Goal: Transaction & Acquisition: Purchase product/service

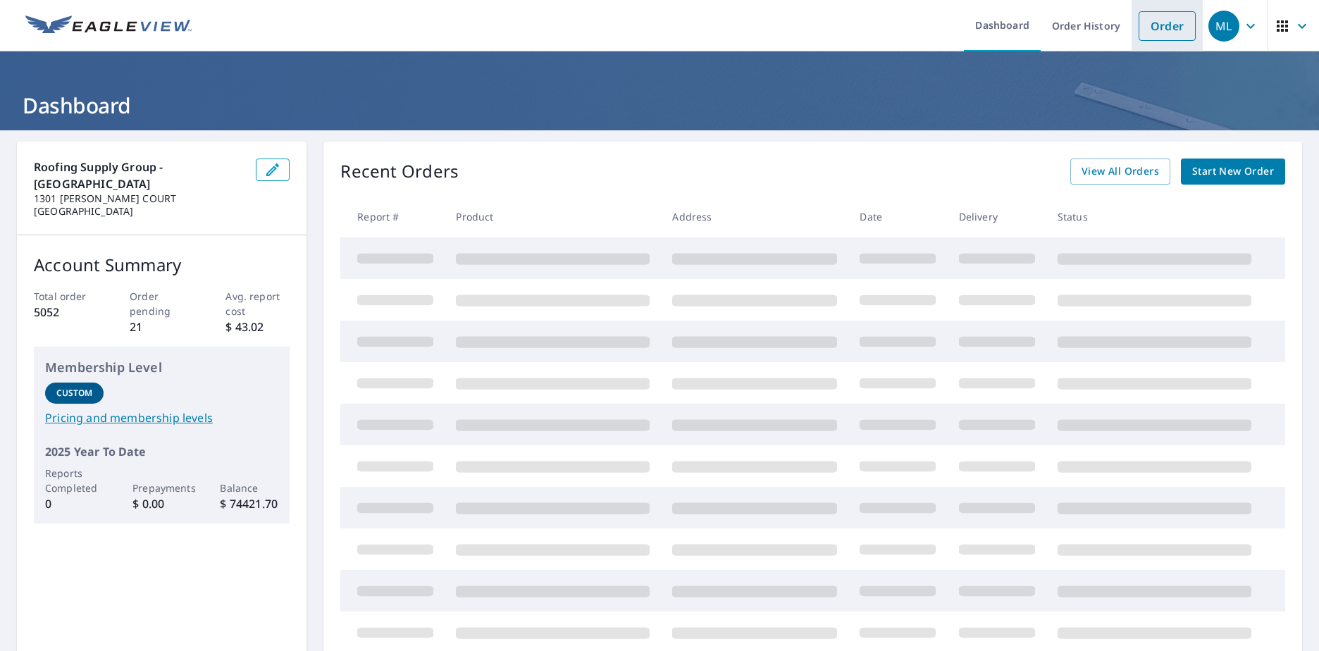
click at [1157, 36] on link "Order" at bounding box center [1166, 26] width 57 height 30
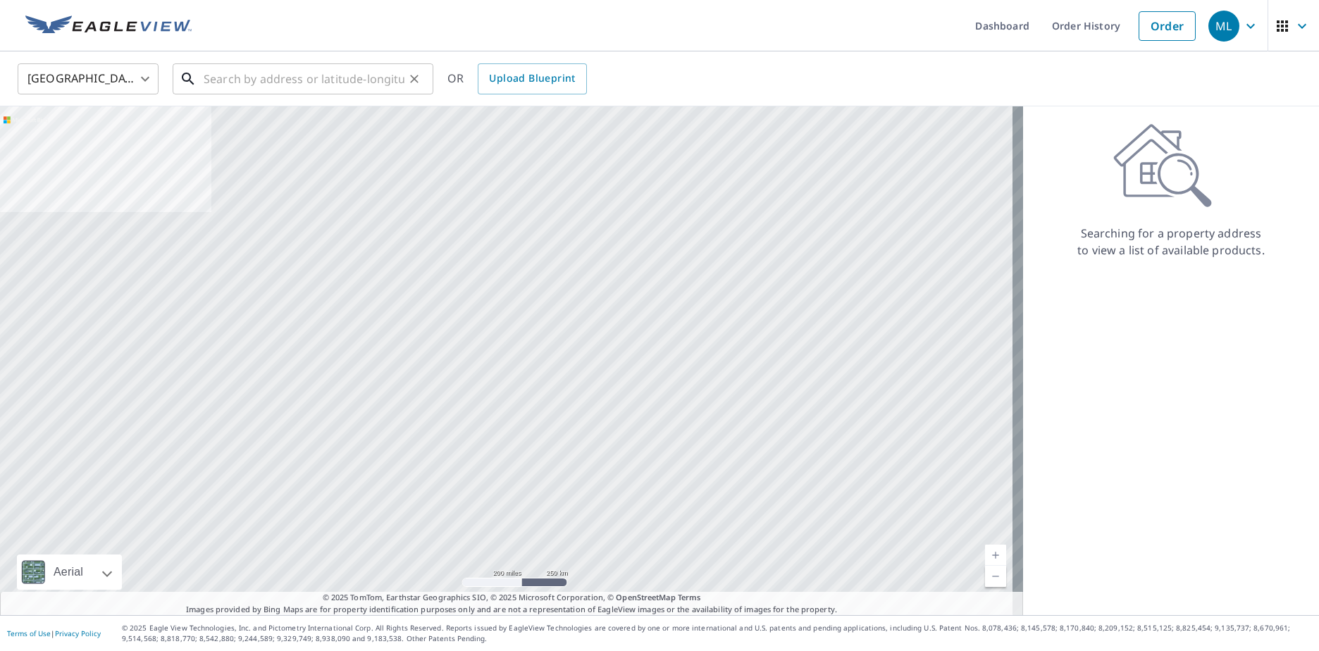
click at [229, 85] on input "text" at bounding box center [304, 78] width 201 height 39
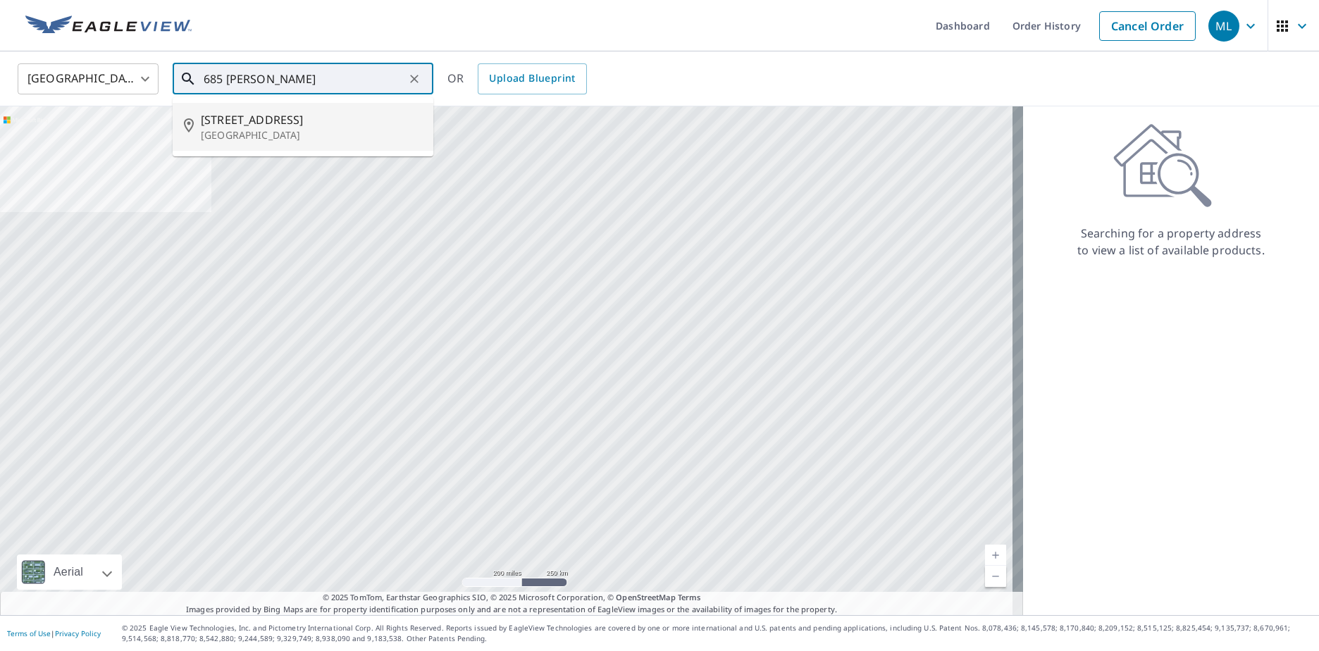
click at [278, 135] on p "[GEOGRAPHIC_DATA]" at bounding box center [311, 135] width 221 height 14
type input "[STREET_ADDRESS][PERSON_NAME]"
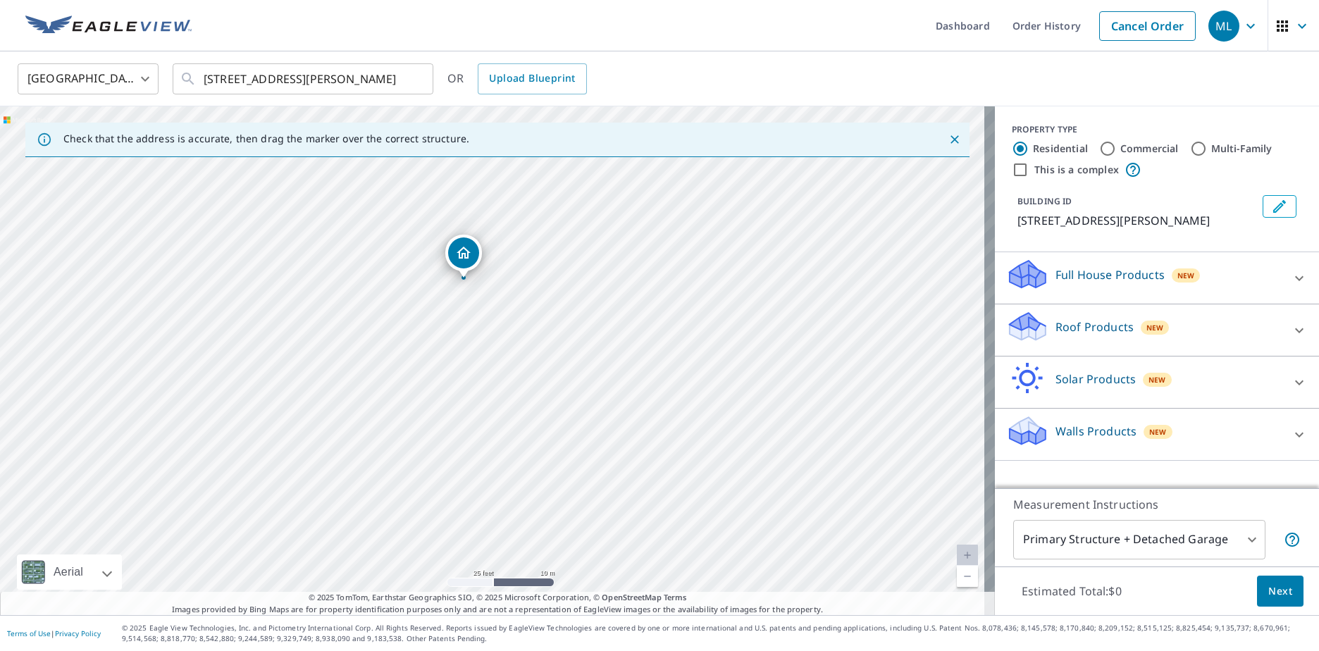
drag, startPoint x: 471, startPoint y: 285, endPoint x: 483, endPoint y: 449, distance: 165.3
click at [483, 449] on div "[STREET_ADDRESS][PERSON_NAME]" at bounding box center [497, 360] width 995 height 509
click at [505, 470] on div "[STREET_ADDRESS][PERSON_NAME]" at bounding box center [497, 360] width 995 height 509
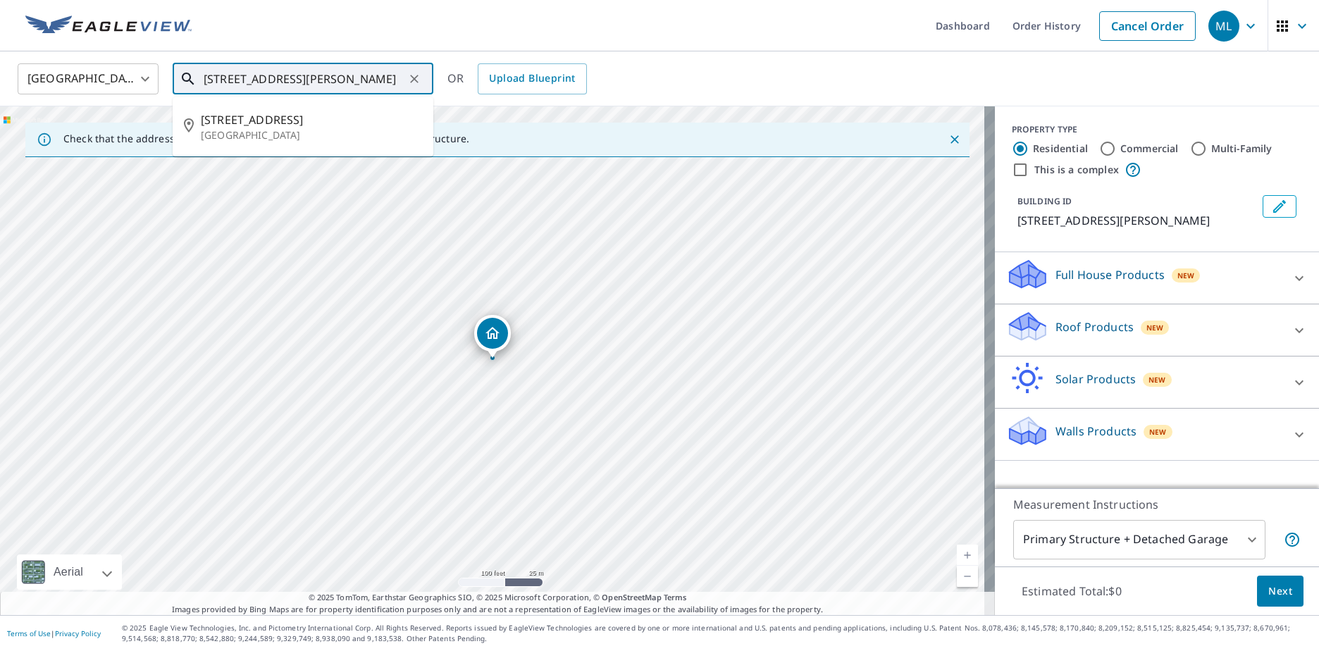
drag, startPoint x: 402, startPoint y: 75, endPoint x: 108, endPoint y: 77, distance: 294.4
click at [108, 77] on div "[GEOGRAPHIC_DATA] [GEOGRAPHIC_DATA] ​ [STREET_ADDRESS][PERSON_NAME] ​ [STREET_A…" at bounding box center [654, 78] width 1295 height 33
type input "685 [PERSON_NAME]"
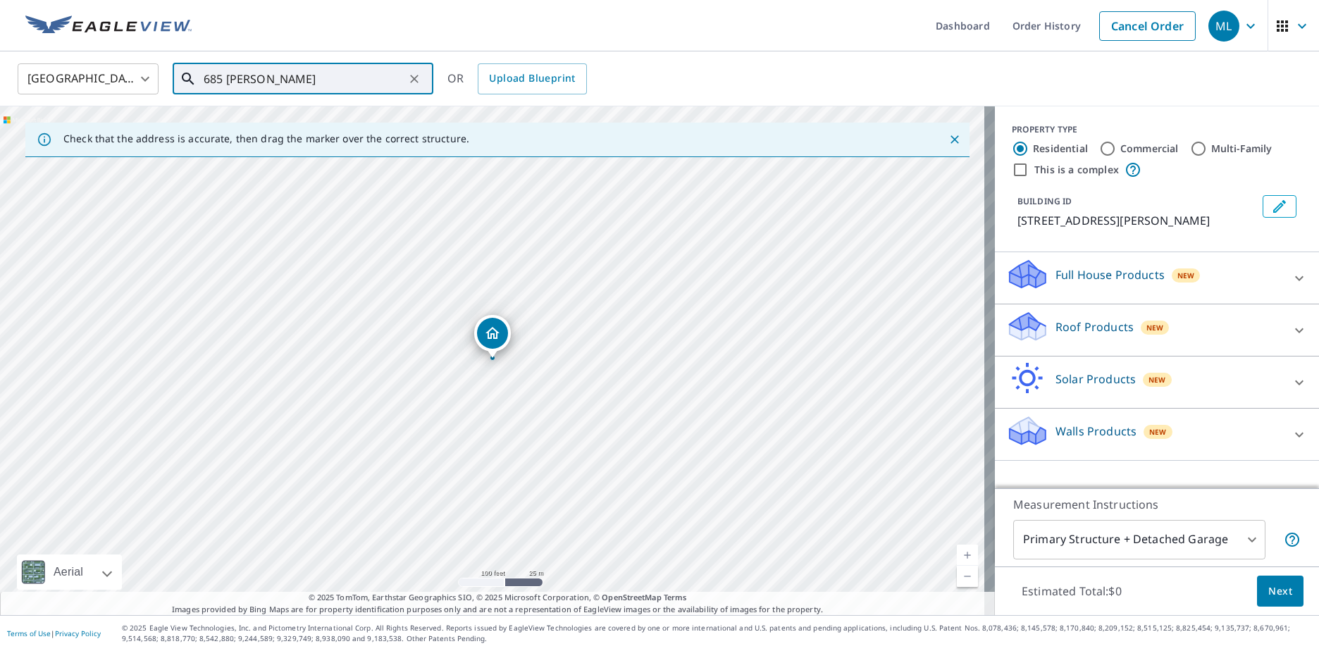
click at [102, 173] on div "[STREET_ADDRESS][PERSON_NAME]" at bounding box center [497, 360] width 995 height 509
click at [1065, 325] on p "Roof Products" at bounding box center [1094, 326] width 78 height 17
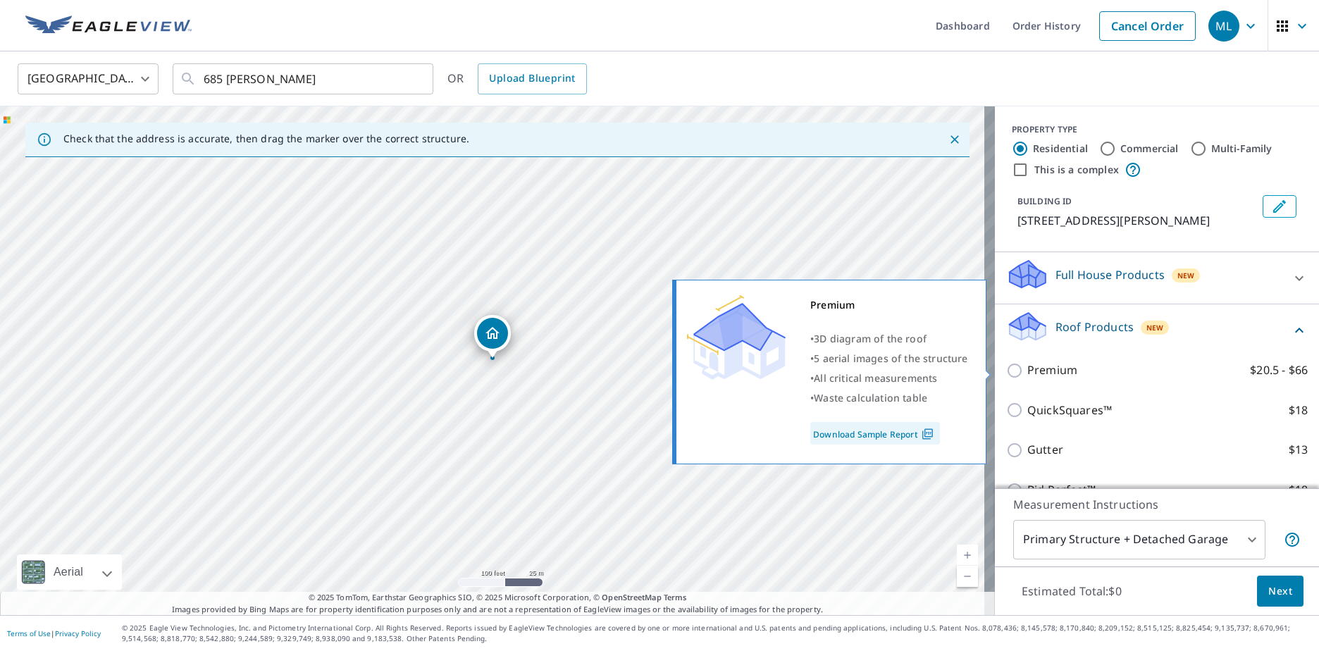
click at [1006, 367] on input "Premium $20.5 - $66" at bounding box center [1016, 370] width 21 height 17
checkbox input "true"
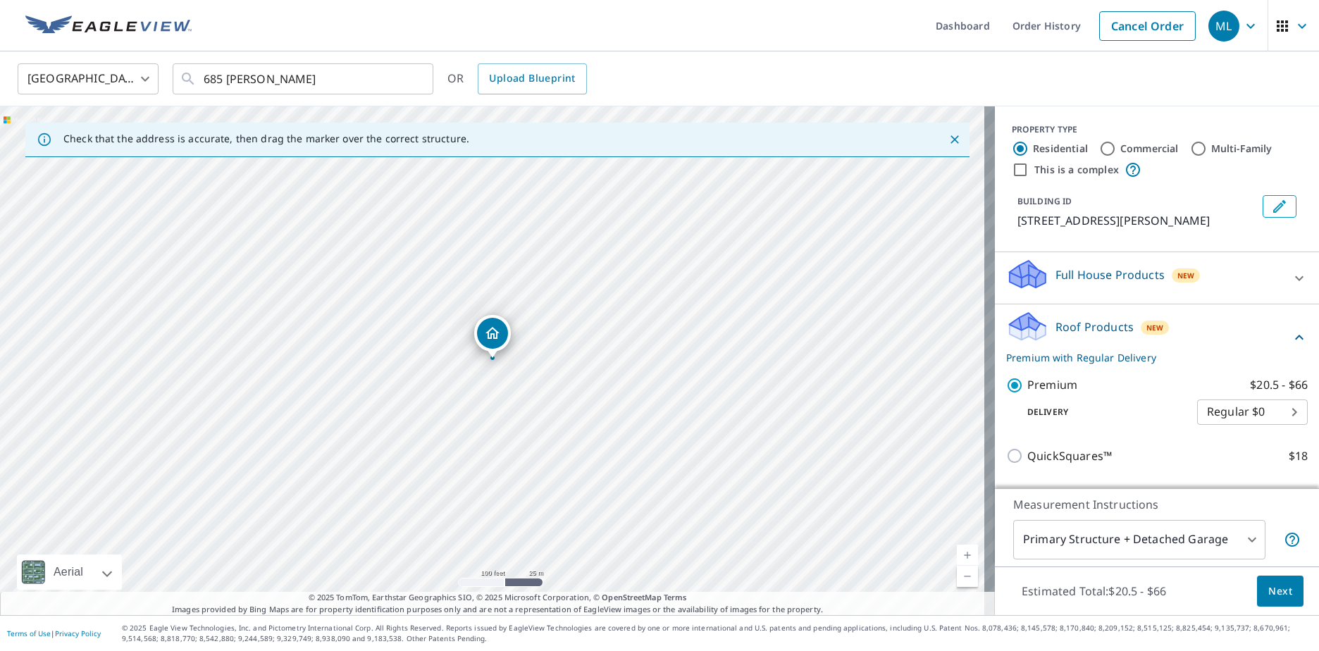
click at [1268, 587] on span "Next" at bounding box center [1280, 592] width 24 height 18
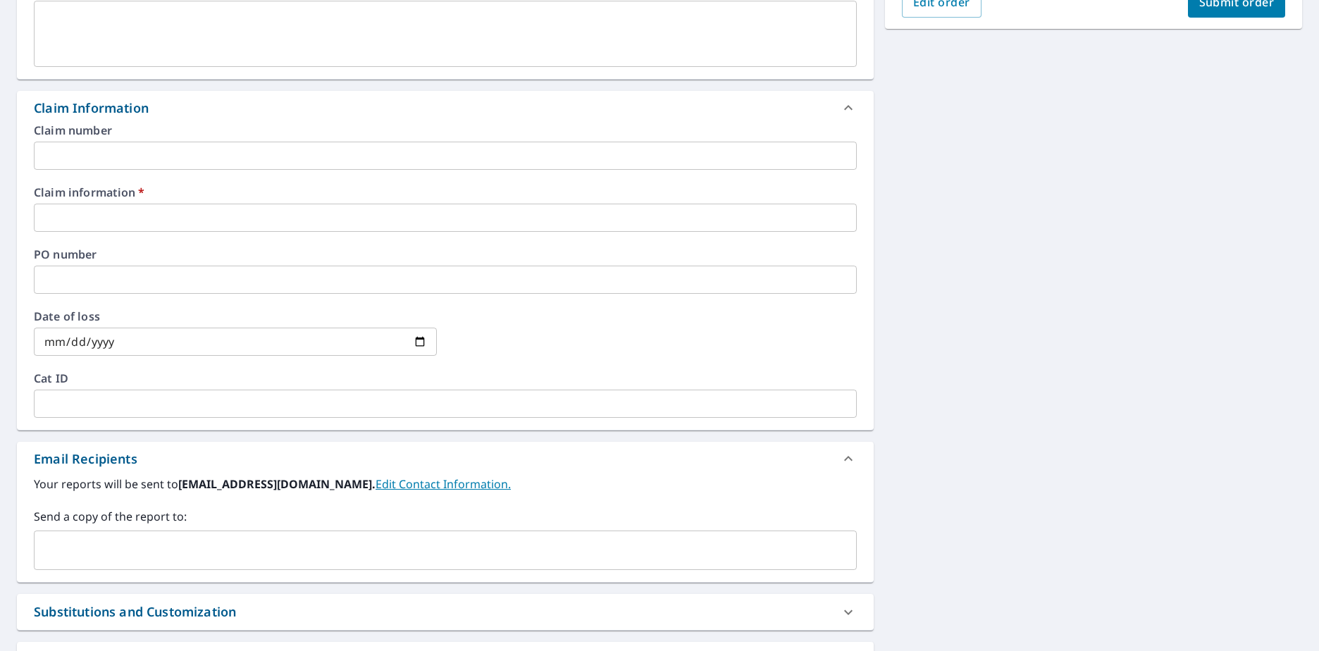
scroll to position [423, 0]
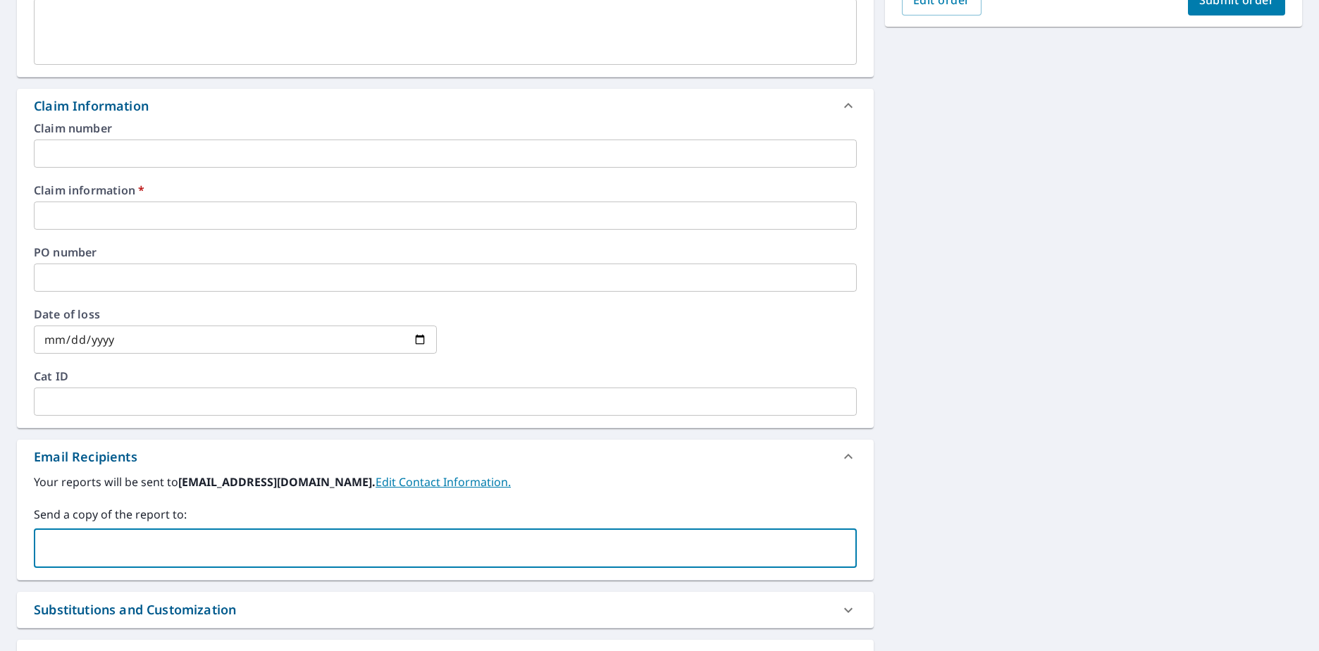
click at [87, 554] on input "text" at bounding box center [434, 548] width 789 height 27
paste input "[EMAIL_ADDRESS][DOMAIN_NAME]"
type input "[EMAIL_ADDRESS][DOMAIN_NAME];"
checkbox input "true"
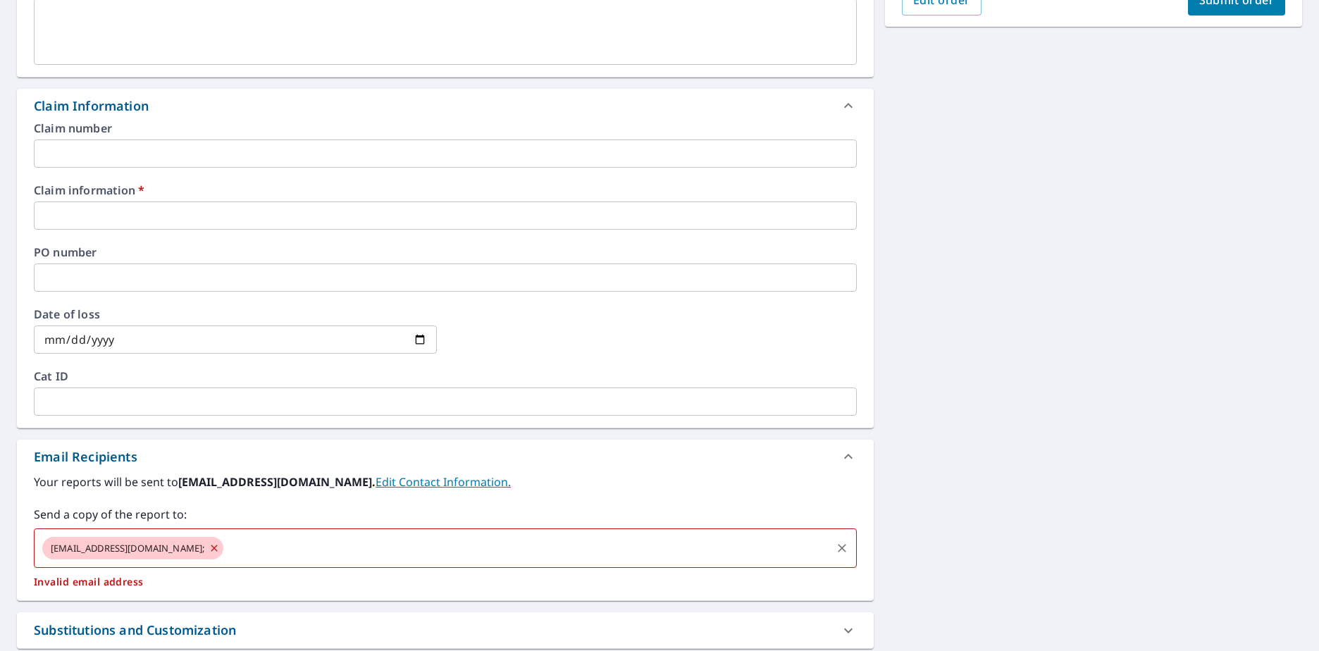
type input "s"
checkbox input "true"
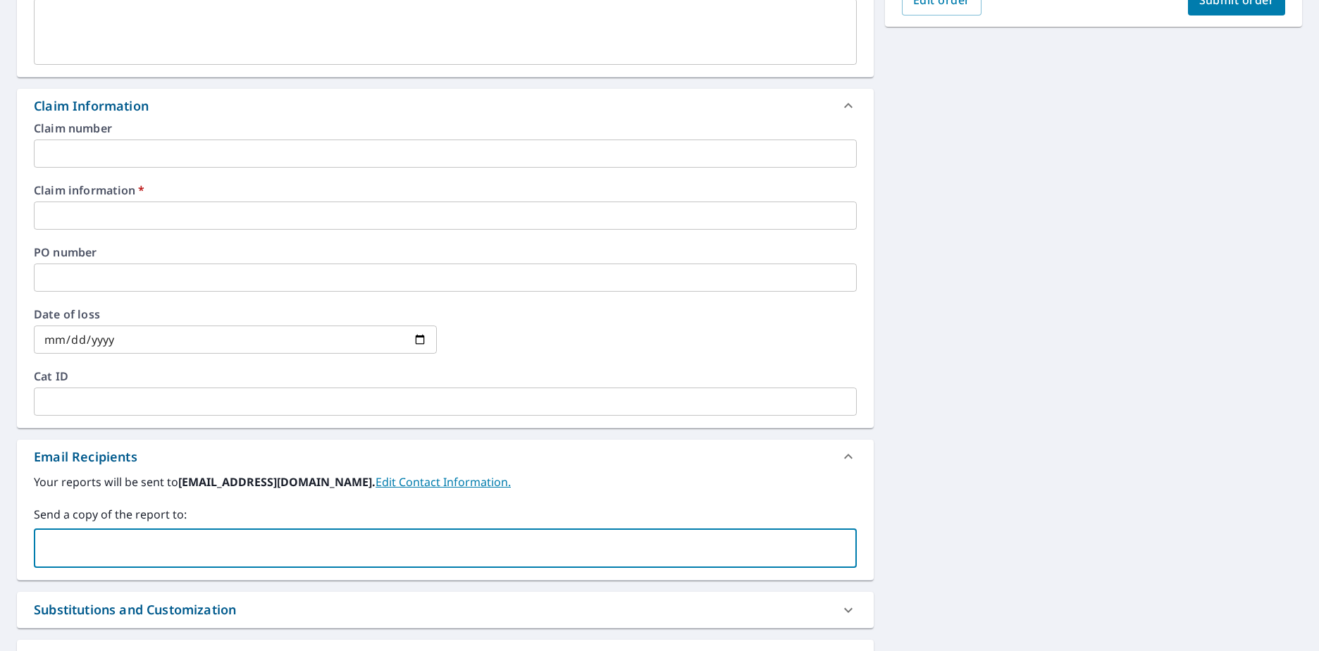
paste input "[EMAIL_ADDRESS][DOMAIN_NAME]"
type input "[EMAIL_ADDRESS][DOMAIN_NAME]"
checkbox input "true"
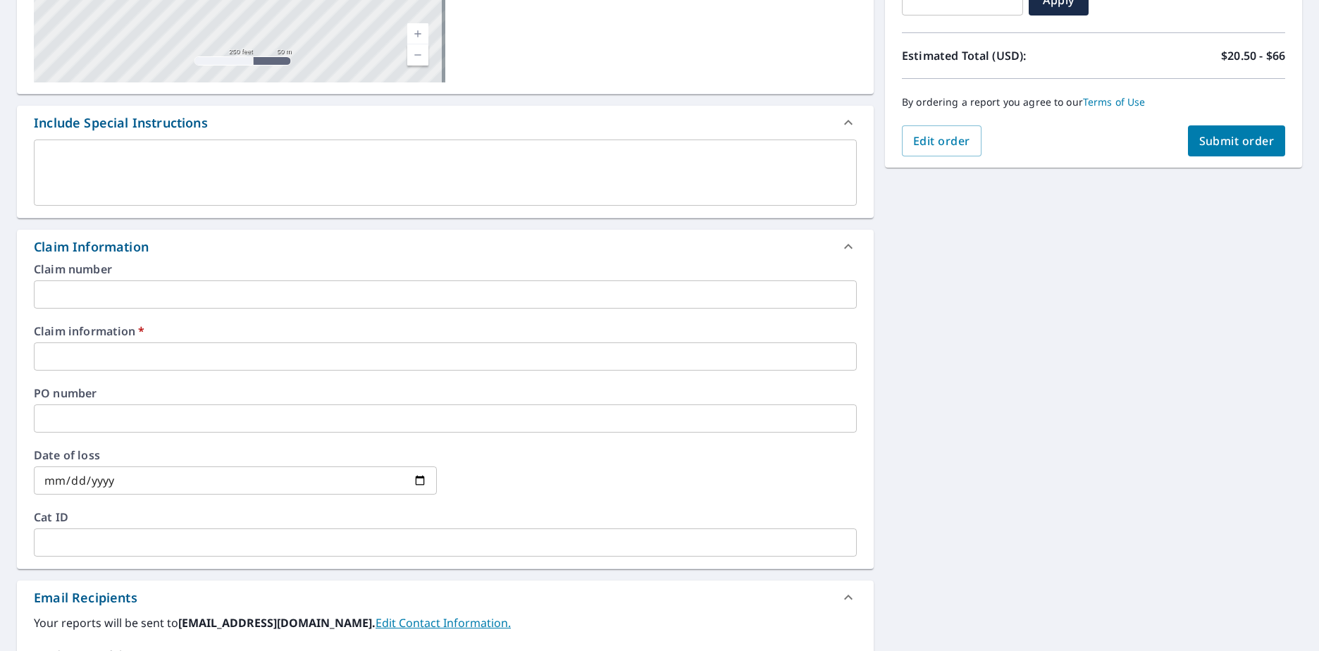
scroll to position [141, 0]
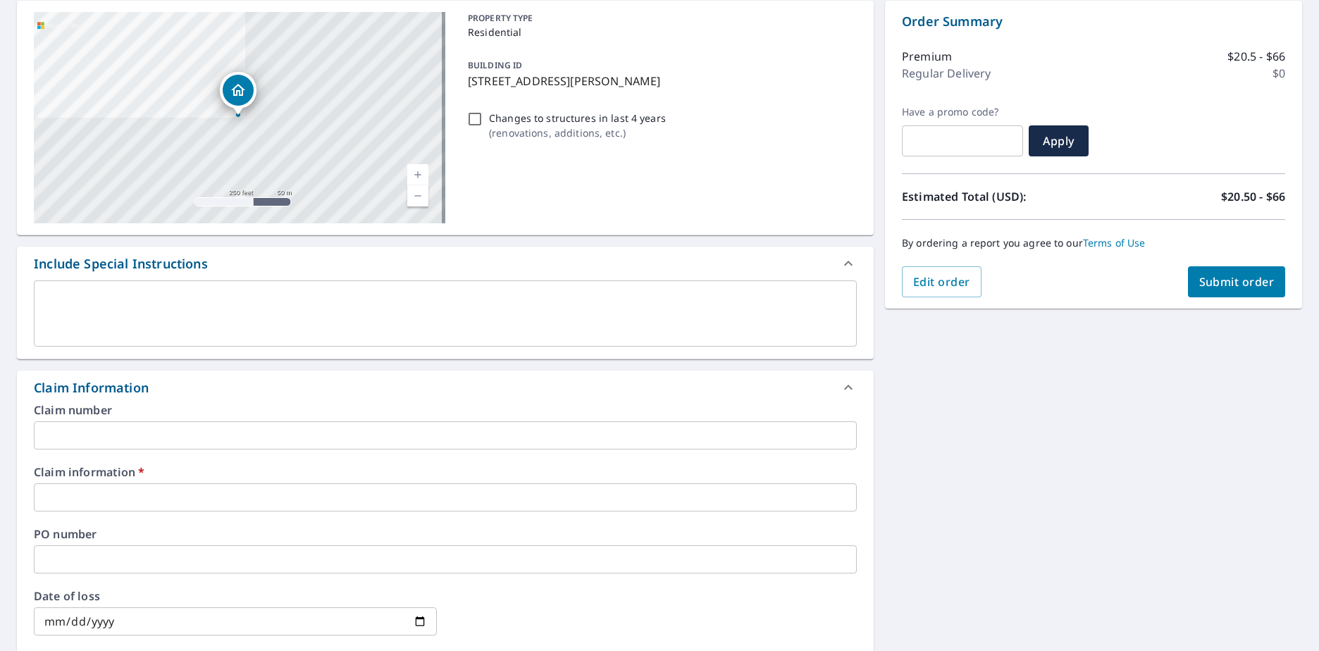
type input "[PERSON_NAME][EMAIL_ADDRESS][PERSON_NAME][DOMAIN_NAME]"
click at [468, 75] on p "[STREET_ADDRESS][PERSON_NAME]" at bounding box center [659, 81] width 383 height 17
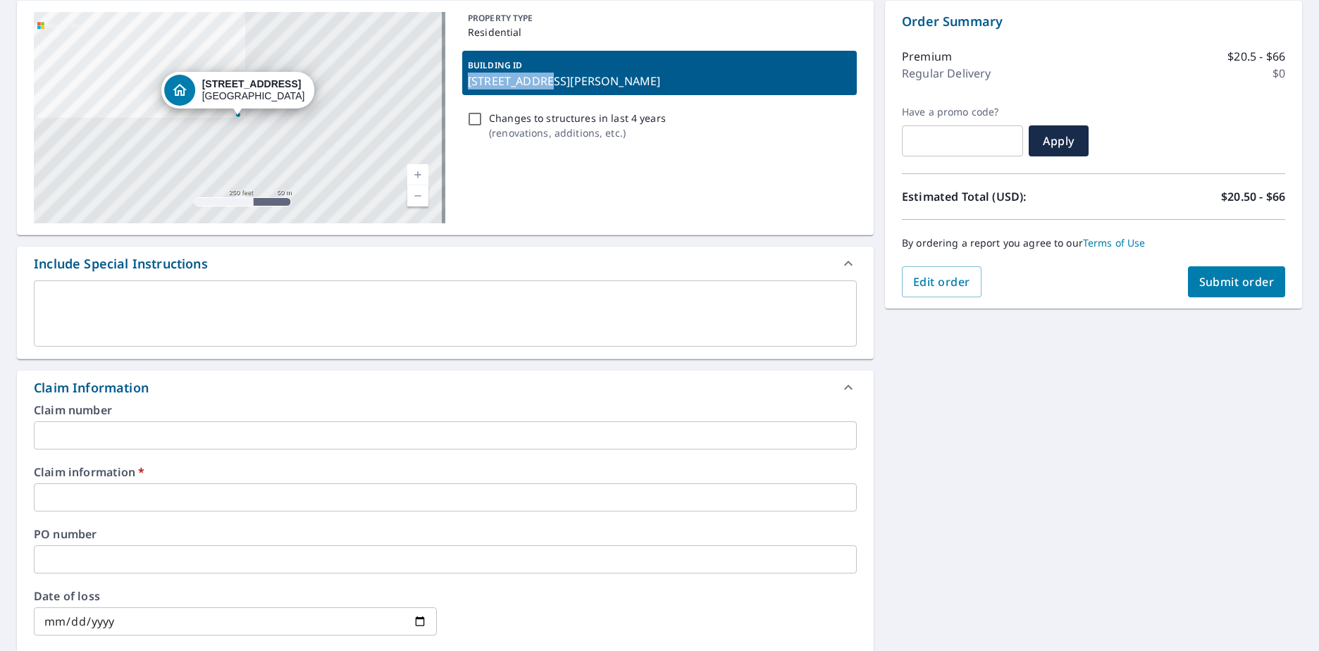
drag, startPoint x: 466, startPoint y: 75, endPoint x: 495, endPoint y: 78, distance: 29.8
click at [495, 78] on p "[STREET_ADDRESS][PERSON_NAME]" at bounding box center [659, 81] width 383 height 17
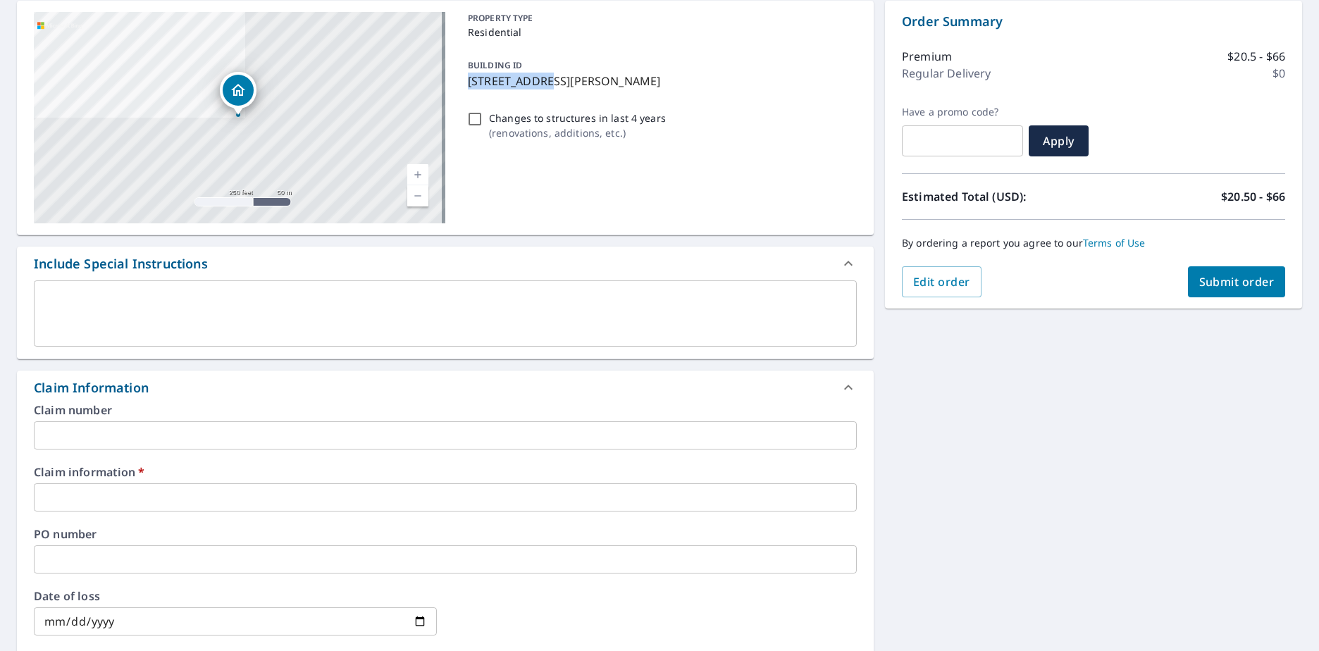
copy p "685 Thatchers"
click at [466, 217] on div "PROPERTY TYPE Residential BUILDING ID [STREET_ADDRESS] Changes to structures in…" at bounding box center [659, 117] width 394 height 211
drag, startPoint x: 465, startPoint y: 80, endPoint x: 612, endPoint y: 84, distance: 147.3
click at [612, 84] on p "[STREET_ADDRESS][PERSON_NAME]" at bounding box center [659, 81] width 383 height 17
checkbox input "true"
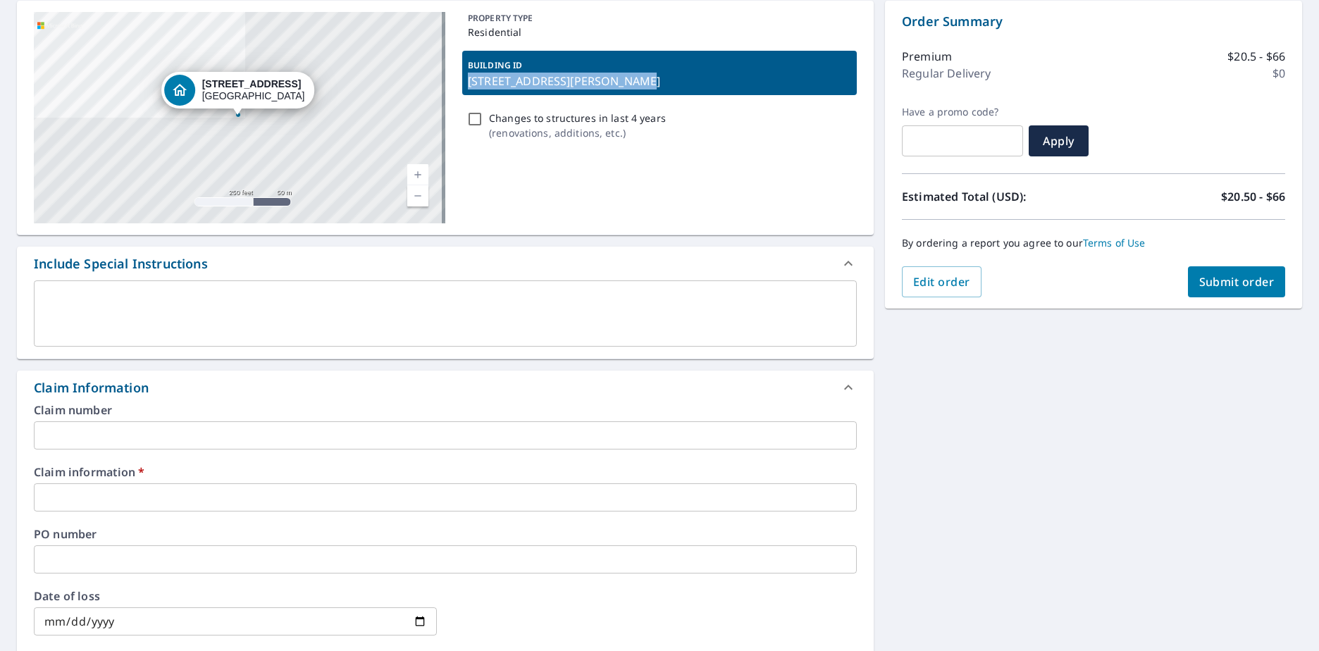
copy p "[STREET_ADDRESS][PERSON_NAME]"
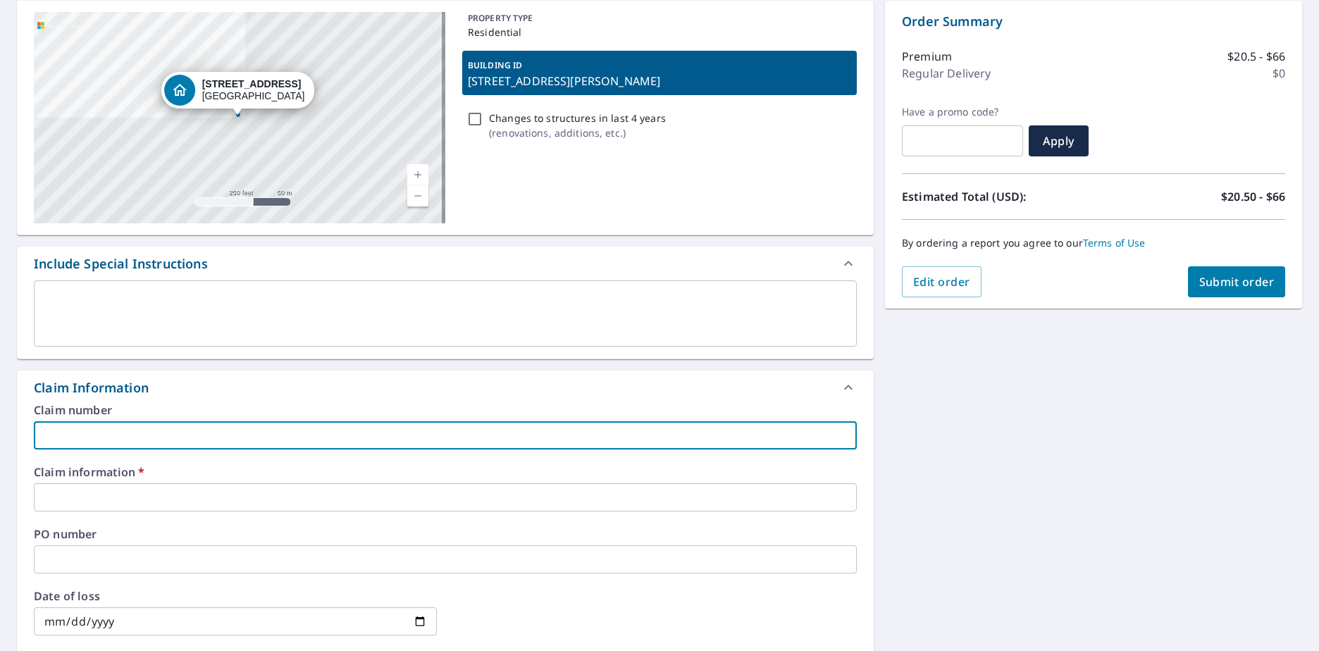
click at [114, 433] on input "text" at bounding box center [445, 435] width 823 height 28
type input "A"
checkbox input "true"
type input "A."
checkbox input "true"
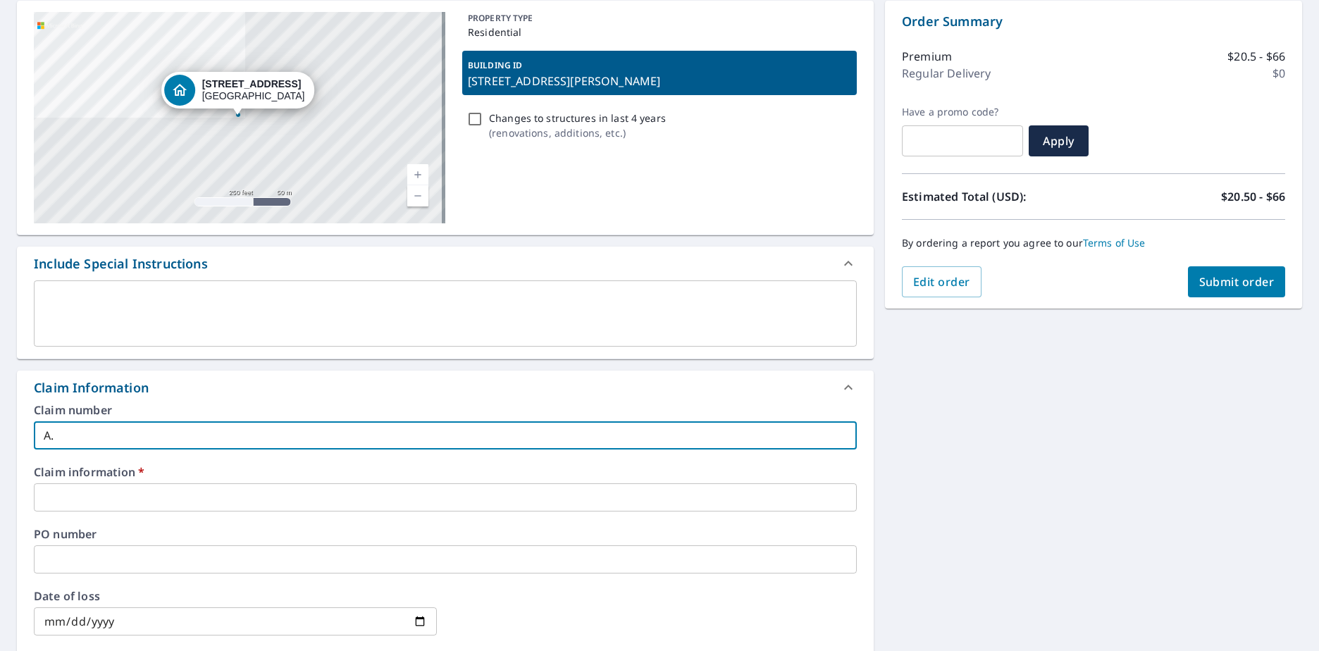
type input "A.L"
checkbox input "true"
type input "A.L."
checkbox input "true"
type input "A.L."
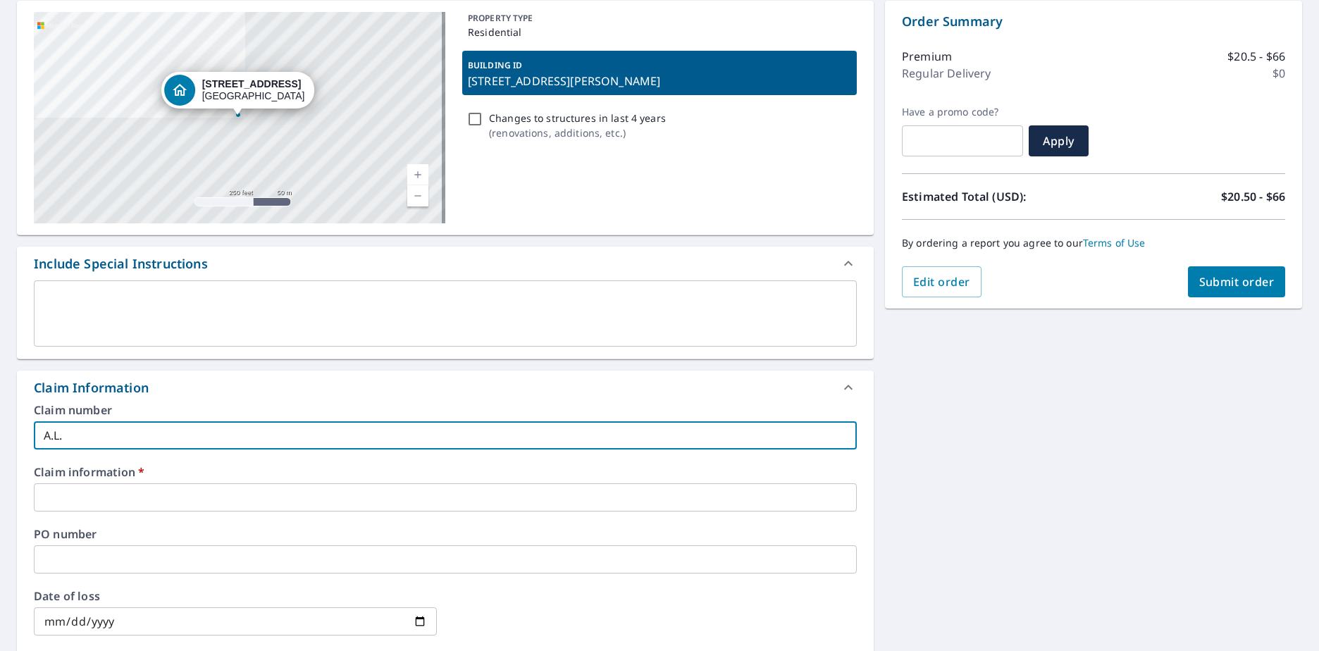
checkbox input "true"
type input "A.L. -"
checkbox input "true"
type input "A.L. -"
checkbox input "true"
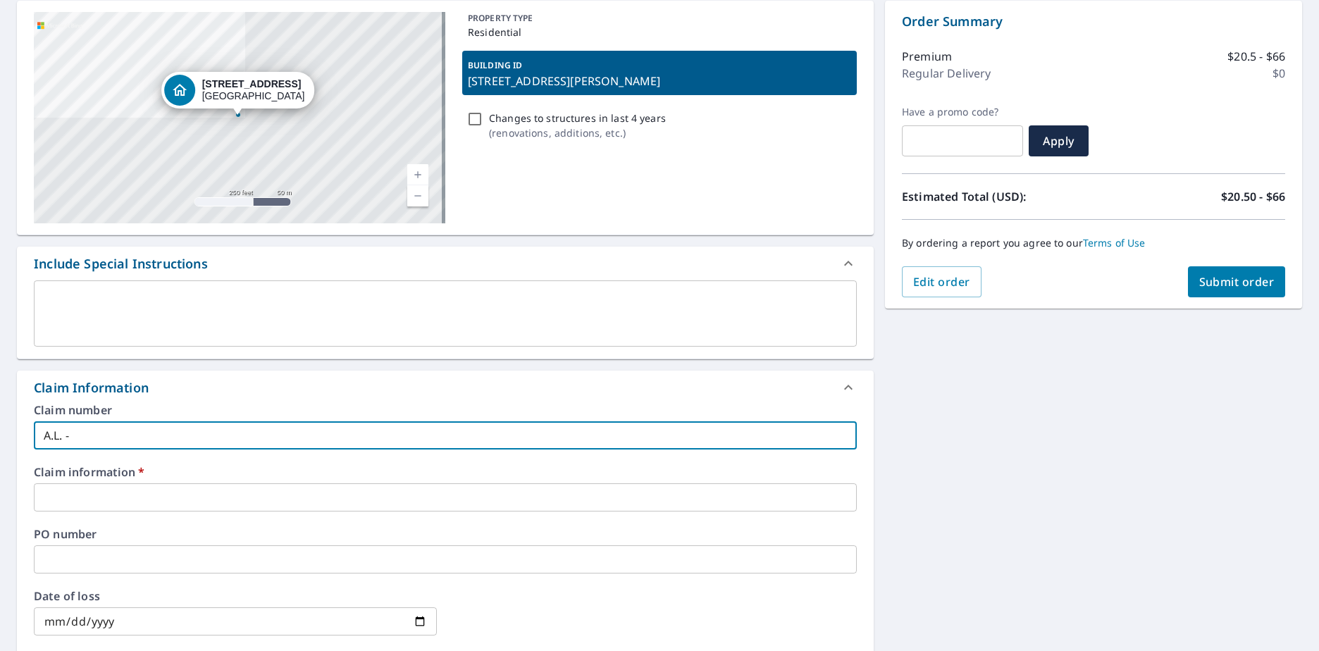
click at [127, 433] on input "A.L. -" at bounding box center [445, 435] width 823 height 28
paste input "[STREET_ADDRESS][PERSON_NAME]"
type input "A.L. - [STREET_ADDRESS]"
checkbox input "true"
type input "A.L. - [STREET_ADDRESS]"
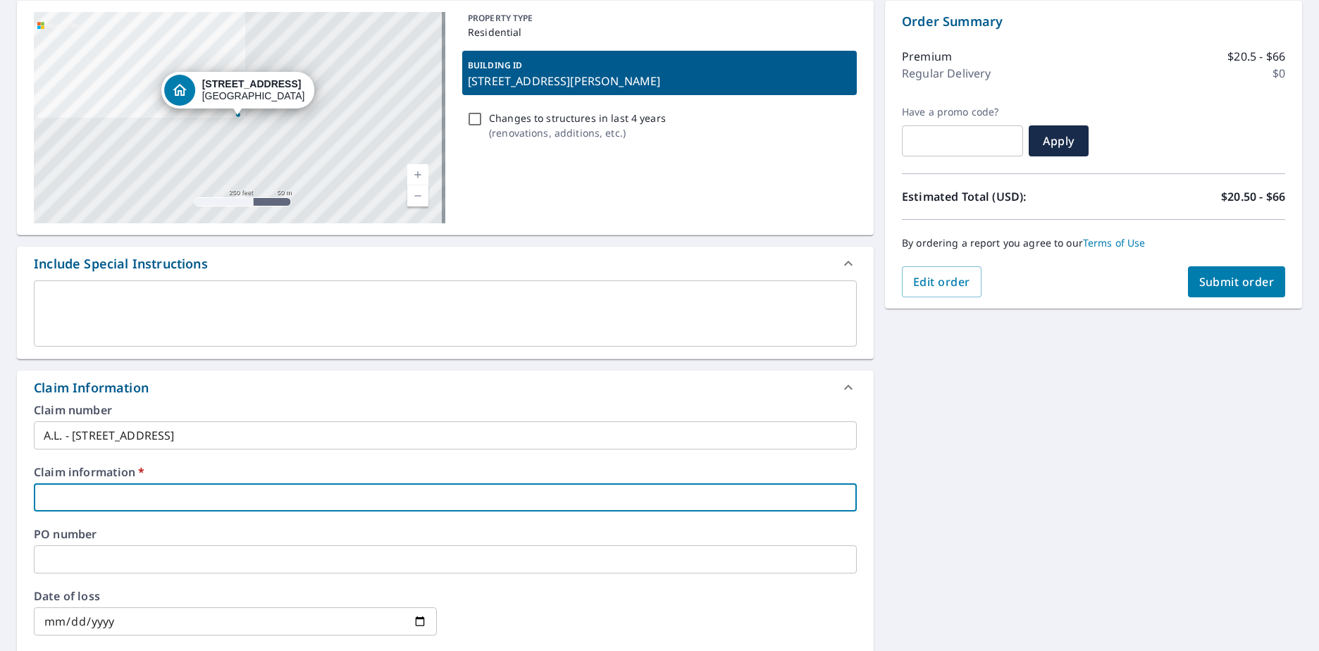
click at [59, 498] on input "text" at bounding box center [445, 497] width 823 height 28
type input "A"
checkbox input "true"
type input "AL"
checkbox input "true"
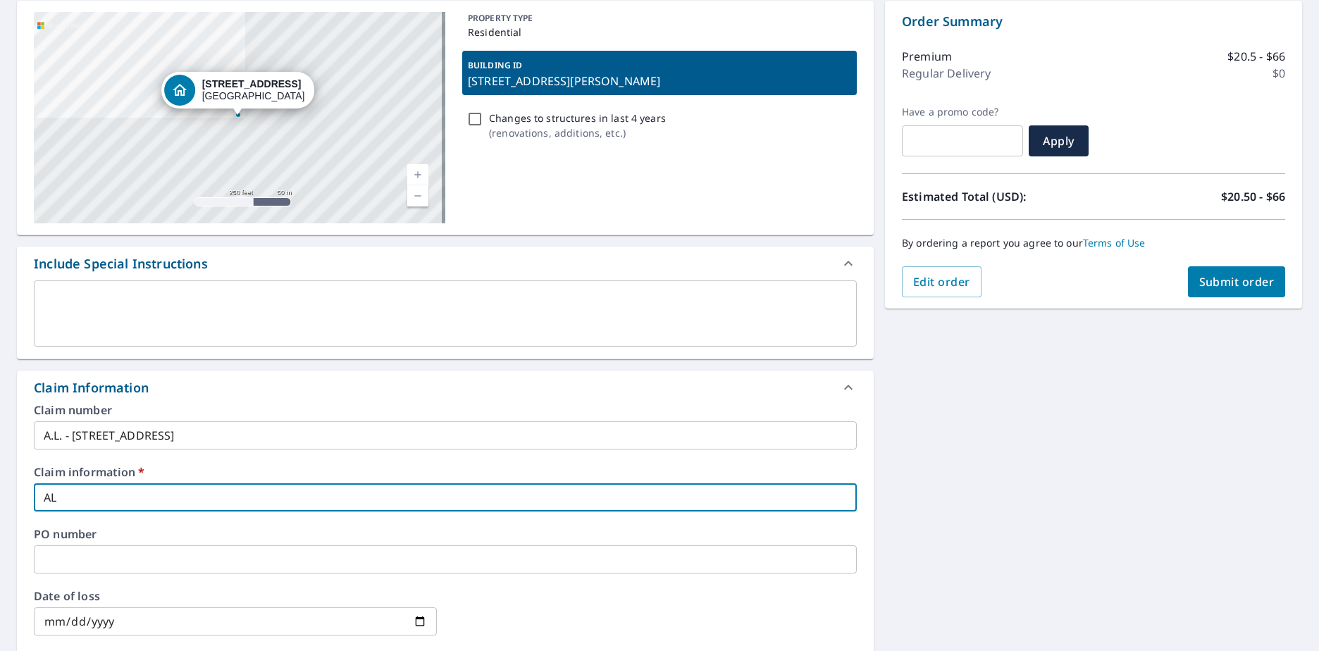
type input "AL"
checkbox input "true"
type input "AL -"
checkbox input "true"
type input "AL -"
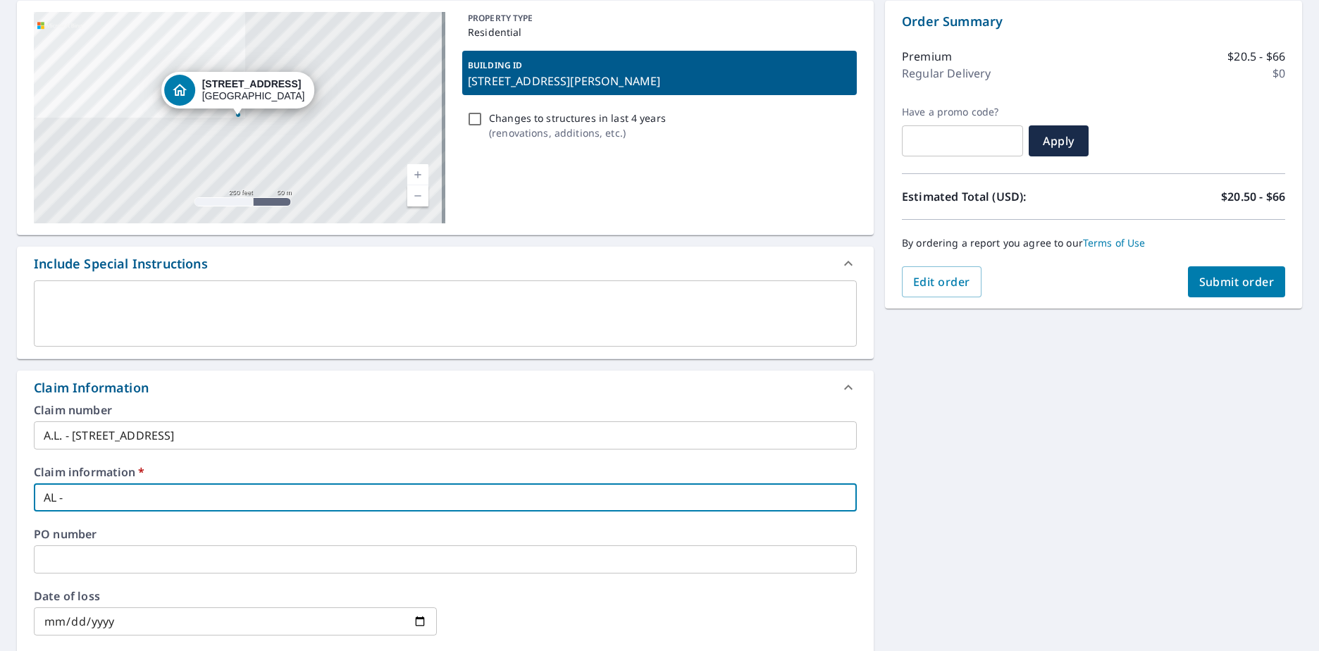
checkbox input "true"
paste input "[STREET_ADDRESS][PERSON_NAME]"
type input "AL - [STREET_ADDRESS][PERSON_NAME]"
checkbox input "true"
type input "AL - [STREET_ADDRESS][PERSON_NAME]"
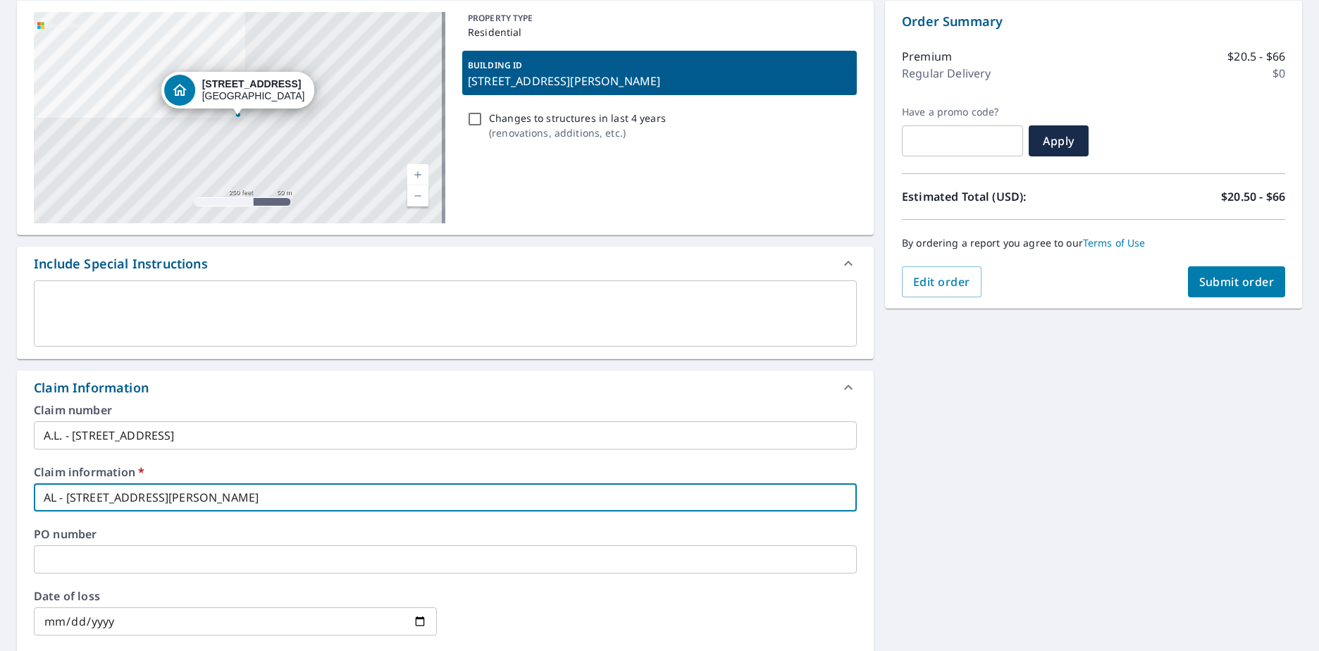
click at [63, 562] on input "text" at bounding box center [445, 559] width 823 height 28
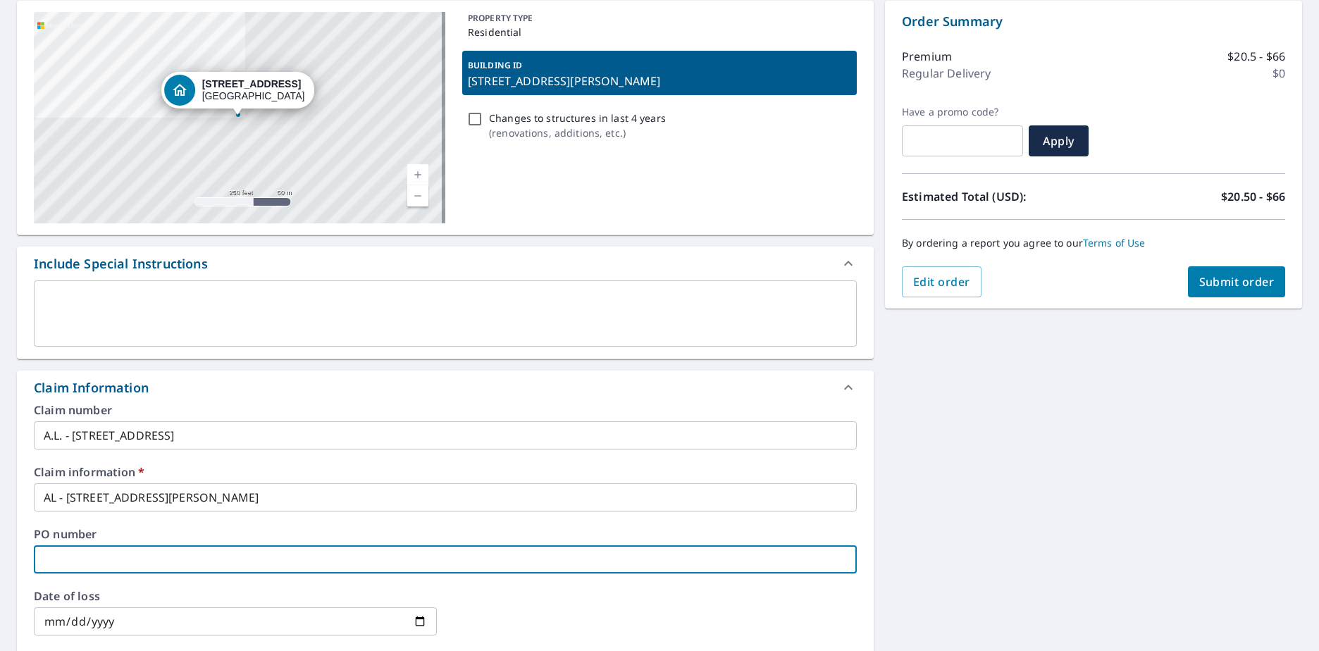
type input "A"
checkbox input "true"
type input "AL"
checkbox input "true"
type input "AL"
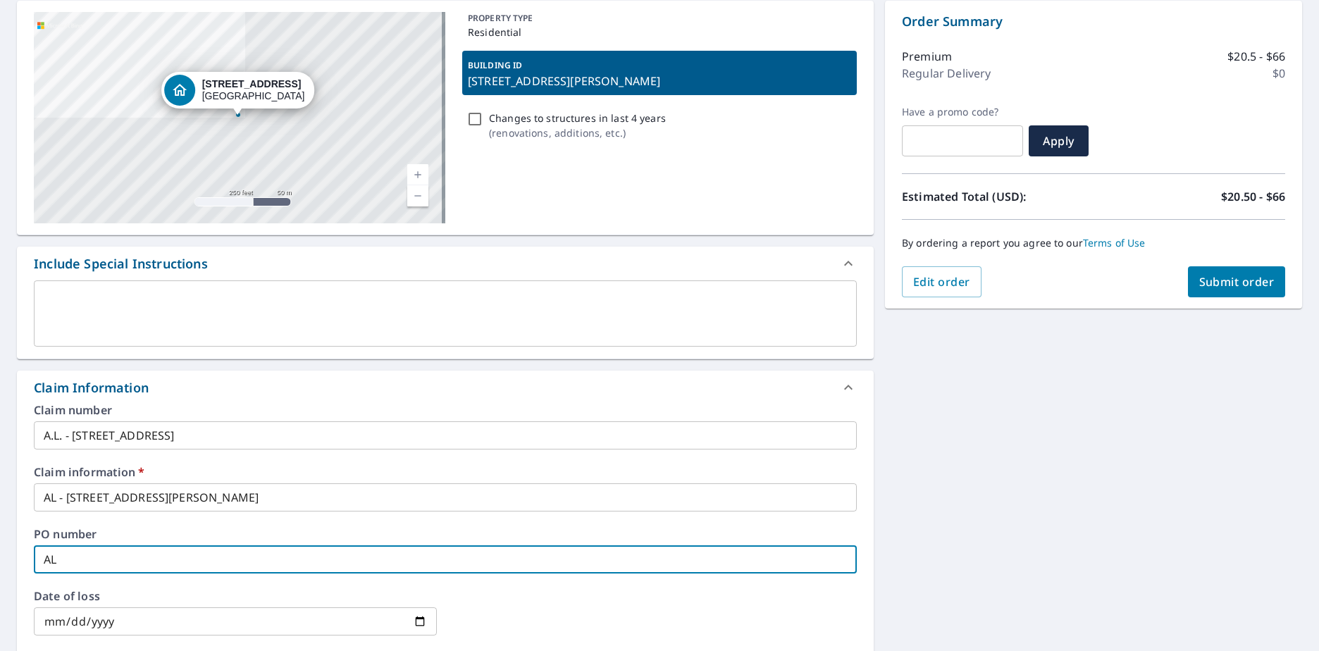
checkbox input "true"
type input "AL -"
checkbox input "true"
type input "AL -"
checkbox input "true"
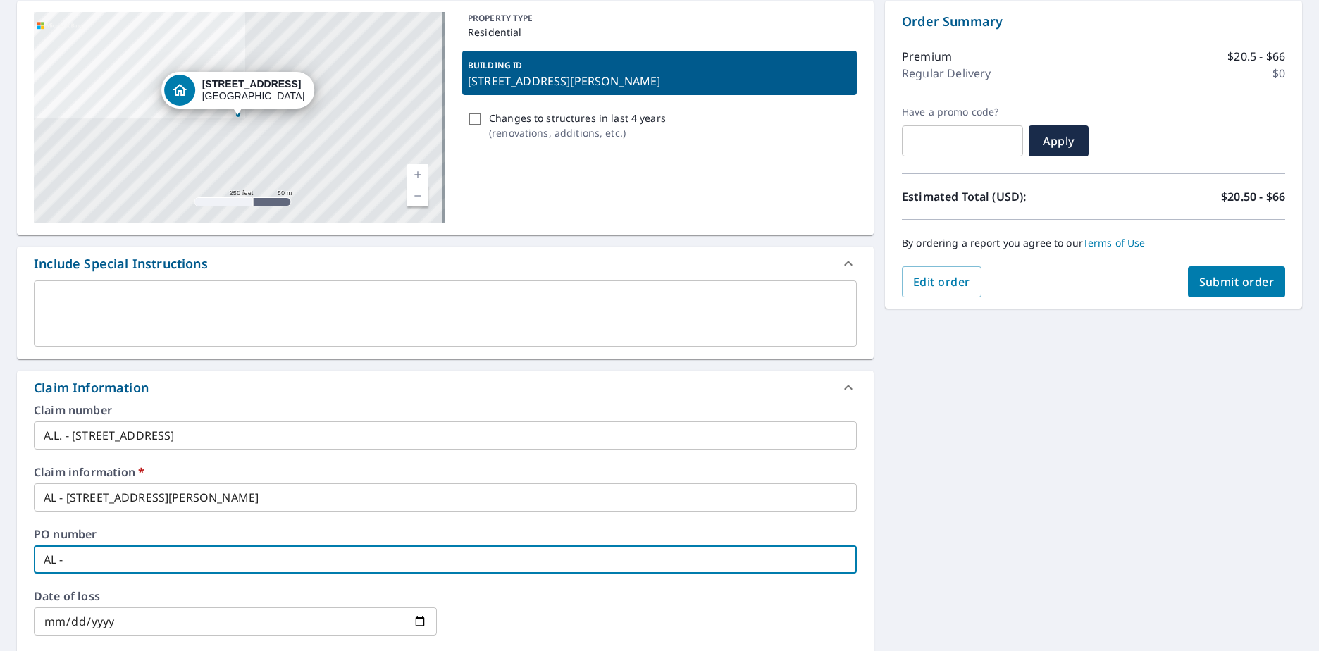
paste input "[STREET_ADDRESS][PERSON_NAME]"
type input "AL - [STREET_ADDRESS][PERSON_NAME]"
checkbox input "true"
type input "AL - [STREET_ADDRESS][PERSON_NAME]"
click at [1210, 291] on button "Submit order" at bounding box center [1237, 281] width 98 height 31
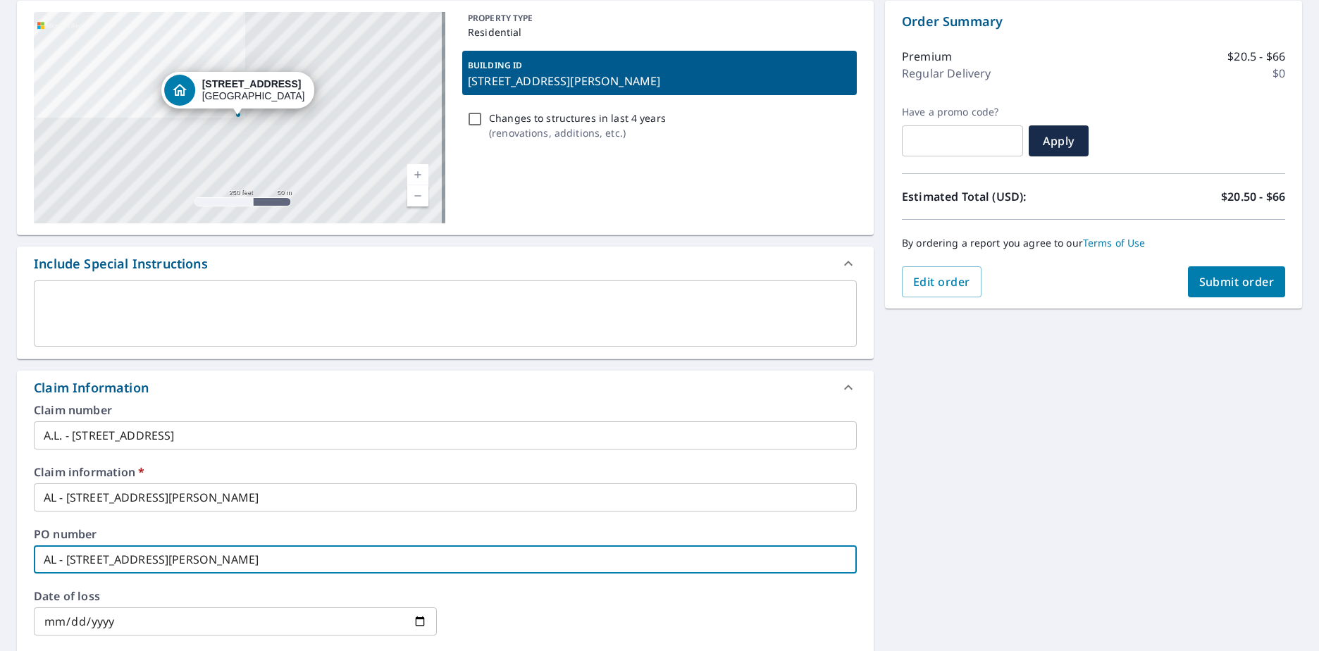
checkbox input "true"
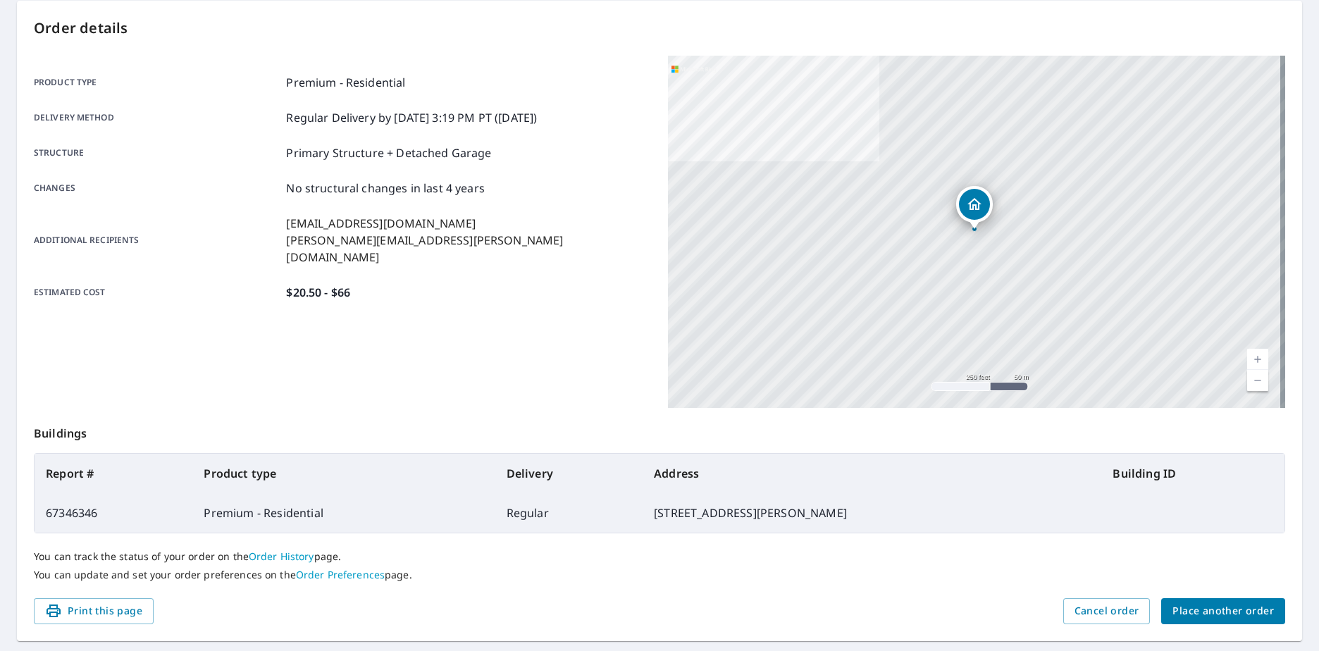
click at [1206, 608] on span "Place another order" at bounding box center [1222, 611] width 101 height 18
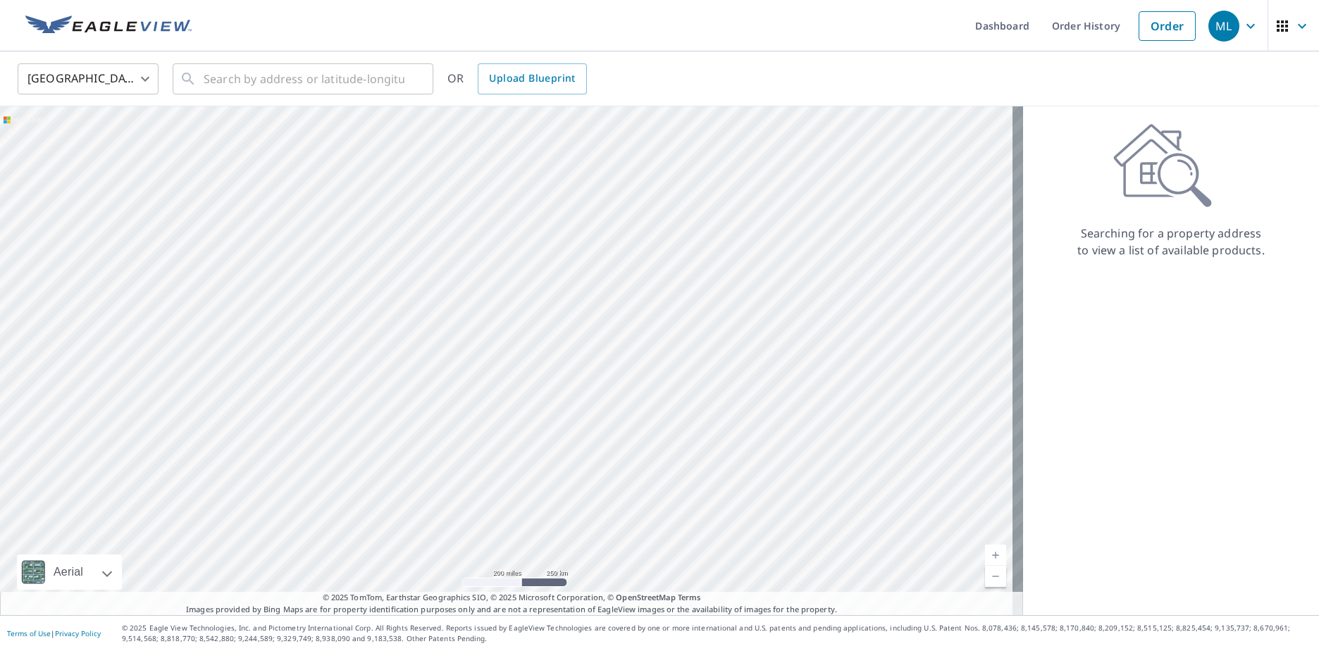
click at [1206, 325] on div "Searching for a property address to view a list of available products." at bounding box center [1171, 360] width 296 height 509
